Goal: Task Accomplishment & Management: Complete application form

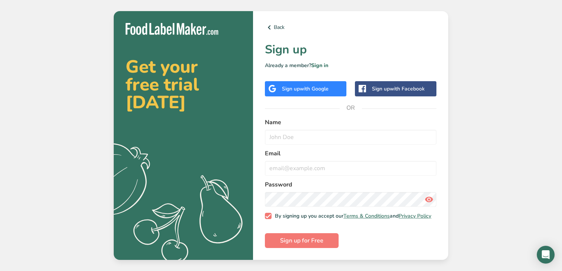
click at [288, 89] on div "Sign up with Google" at bounding box center [305, 89] width 47 height 8
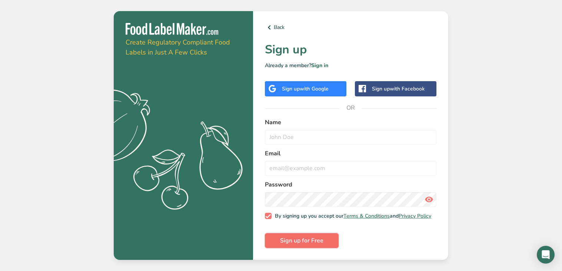
click at [306, 248] on button "Sign up for Free" at bounding box center [302, 240] width 74 height 15
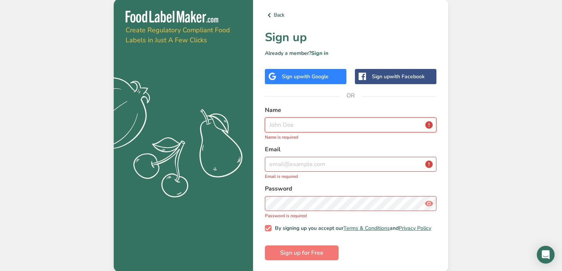
click at [276, 124] on input "text" at bounding box center [350, 124] width 171 height 15
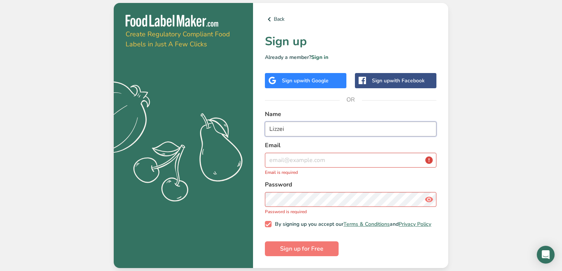
type input "Lizze"
